Goal: Information Seeking & Learning: Learn about a topic

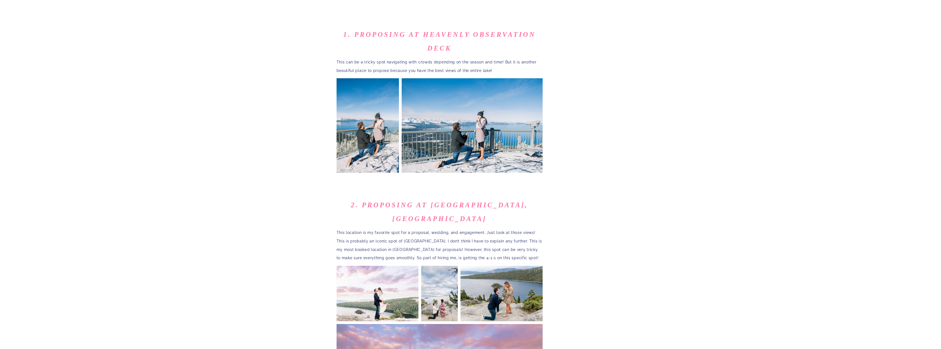
scroll to position [320, 0]
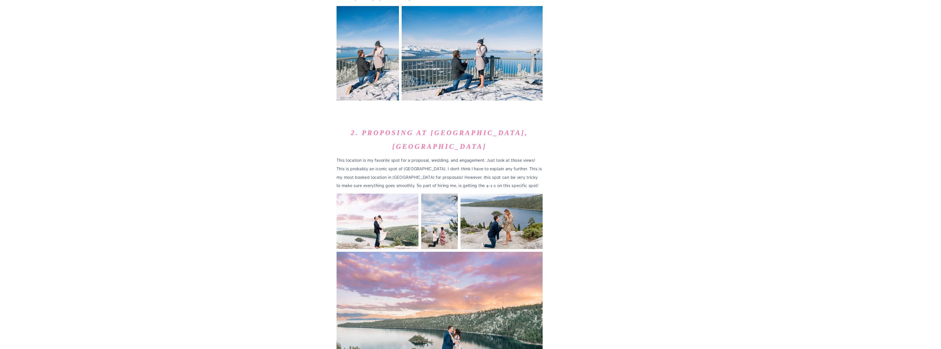
scroll to position [384, 0]
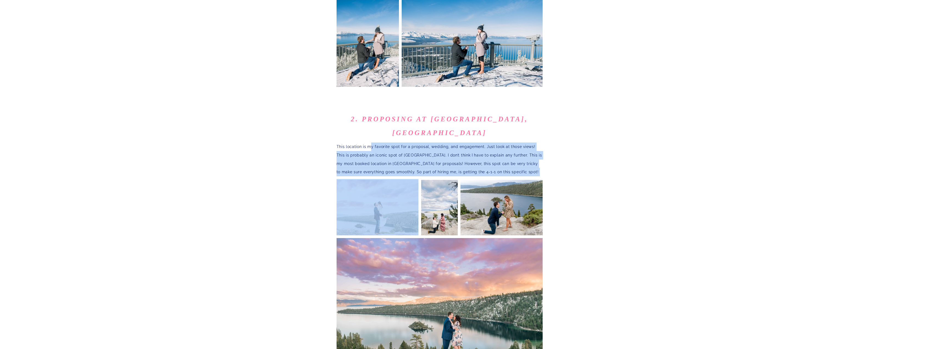
drag, startPoint x: 371, startPoint y: 125, endPoint x: 444, endPoint y: 156, distance: 79.4
click at [422, 143] on p "This location is my favorite spot for a proposal, wedding, and engagement. Just…" at bounding box center [439, 160] width 206 height 34
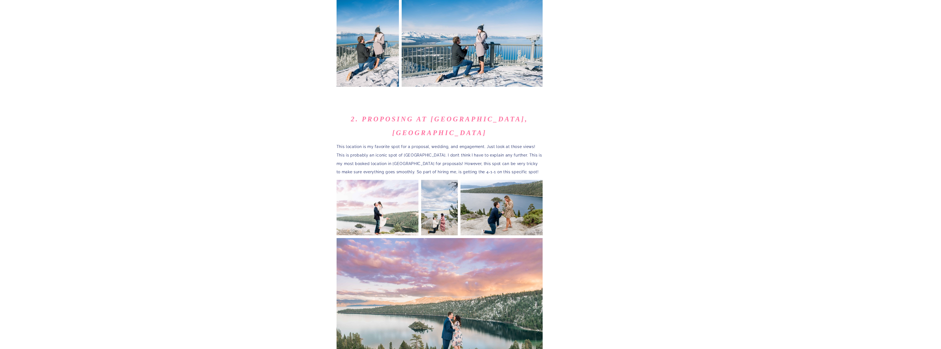
click at [422, 143] on p "This location is my favorite spot for a proposal, wedding, and engagement. Just…" at bounding box center [439, 160] width 206 height 34
click at [442, 190] on img at bounding box center [439, 207] width 37 height 56
click at [382, 190] on img at bounding box center [377, 207] width 82 height 56
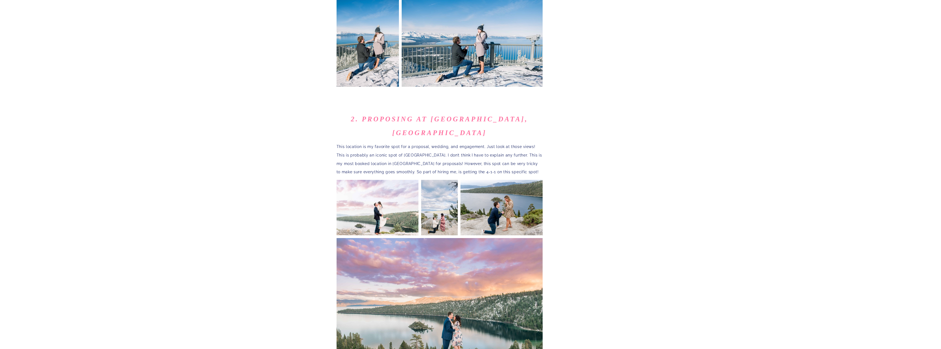
scroll to position [448, 0]
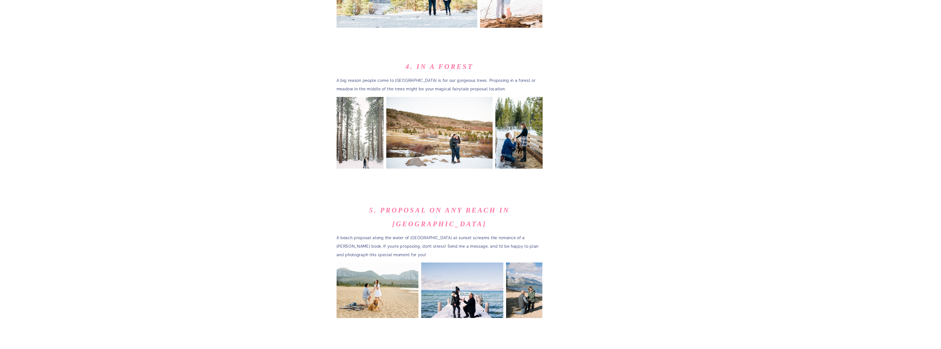
scroll to position [897, 0]
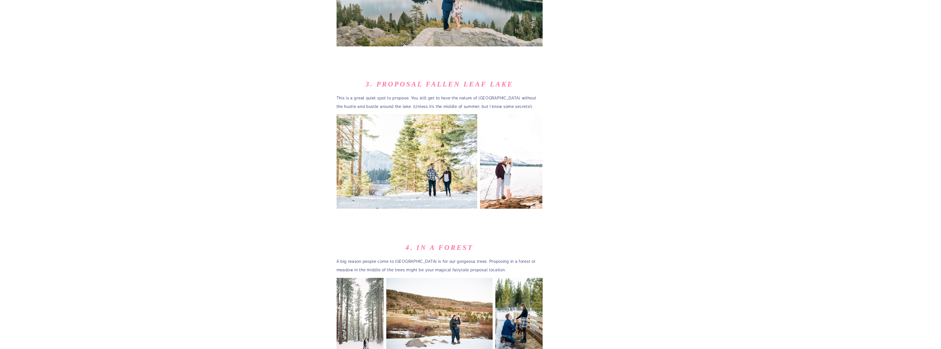
scroll to position [705, 0]
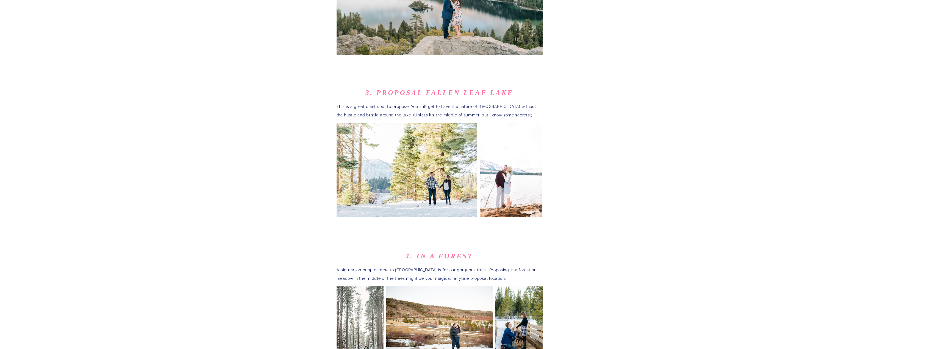
click at [618, 197] on div "welcome Hey there friend! As a 10 year experienced photographer in the [GEOGRAP…" at bounding box center [470, 75] width 941 height 1472
click at [618, 196] on div "welcome Hey there friend! As a 10 year experienced photographer in the [GEOGRAP…" at bounding box center [470, 75] width 941 height 1472
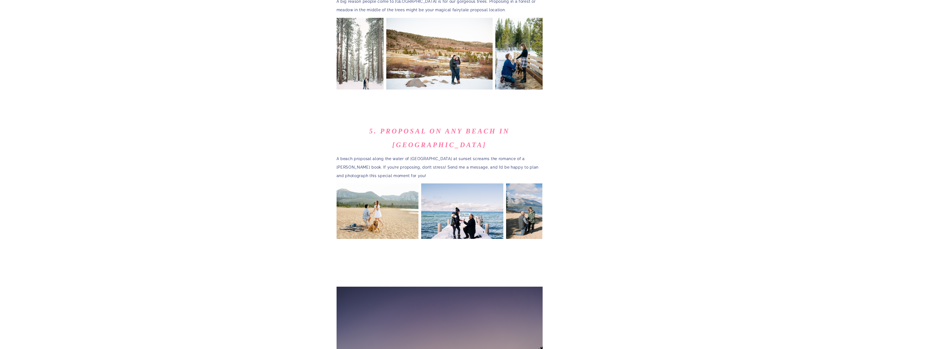
scroll to position [961, 0]
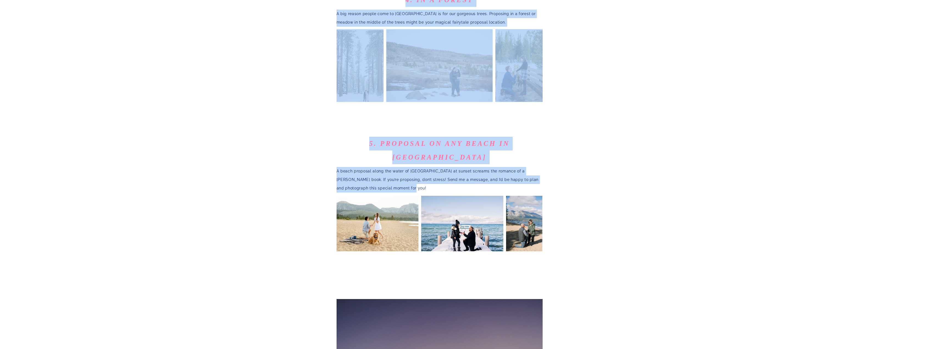
drag, startPoint x: 396, startPoint y: 153, endPoint x: 330, endPoint y: 119, distance: 74.8
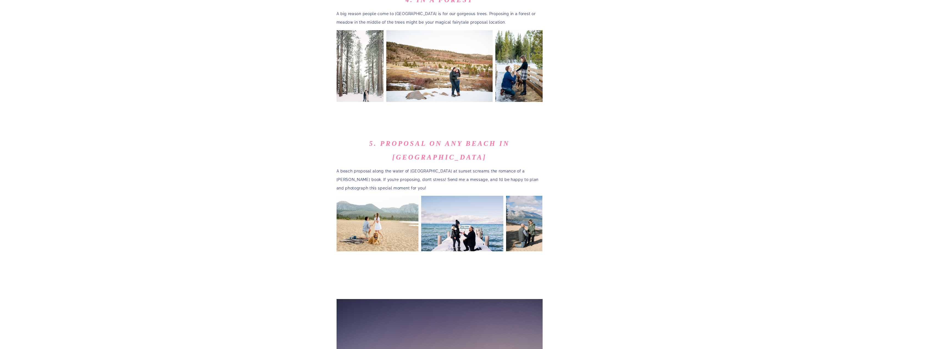
drag, startPoint x: 395, startPoint y: 154, endPoint x: 339, endPoint y: 132, distance: 60.7
click at [339, 167] on p "A beach proposal along the water of [GEOGRAPHIC_DATA] at sunset screams the rom…" at bounding box center [439, 179] width 206 height 25
click at [472, 195] on img at bounding box center [462, 223] width 82 height 56
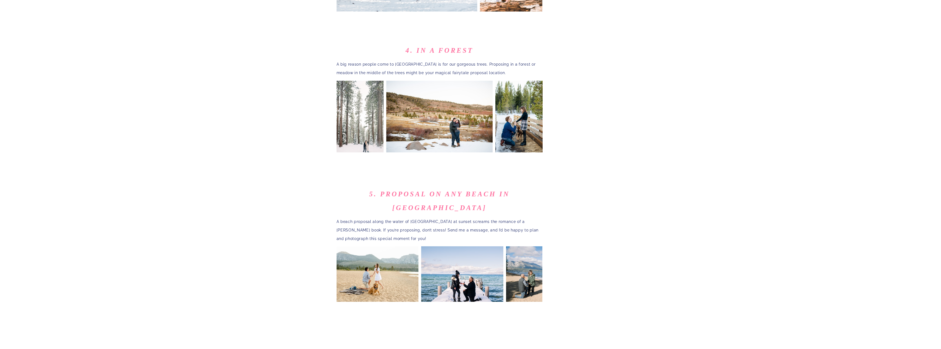
scroll to position [833, 0]
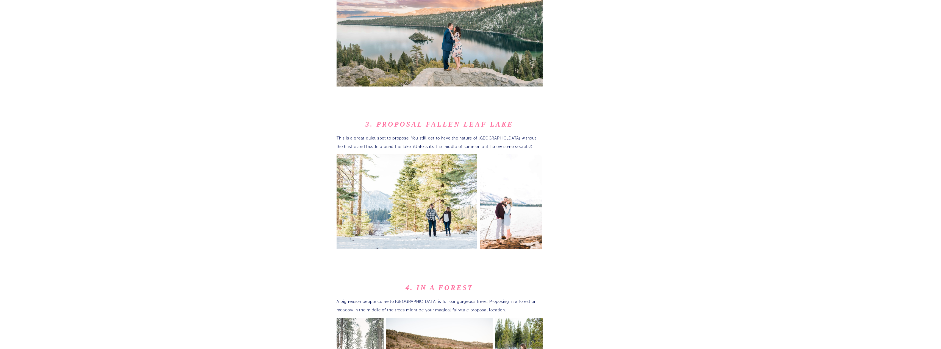
scroll to position [641, 0]
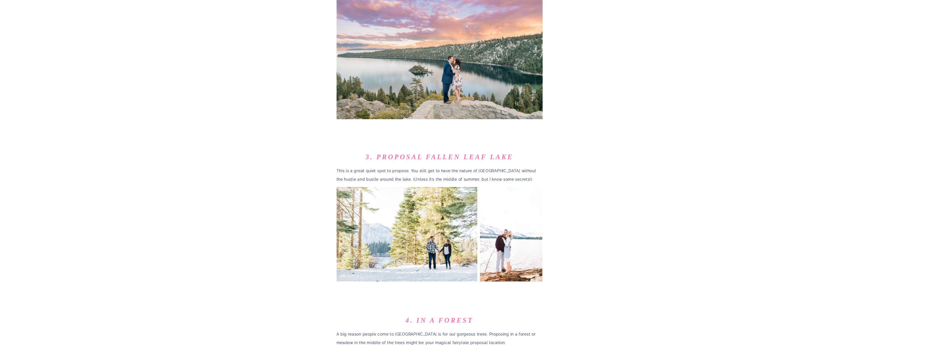
click at [249, 137] on div "welcome Hey there friend! As a 10 year experienced photographer in the [GEOGRAP…" at bounding box center [470, 115] width 941 height 1423
